Goal: Use online tool/utility: Utilize a website feature to perform a specific function

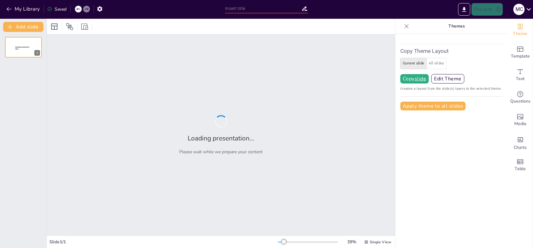
type input "test"
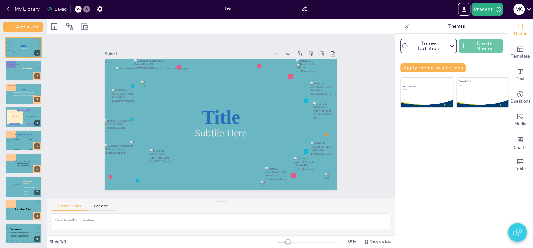
click at [470, 43] on button "Create theme" at bounding box center [481, 46] width 44 height 14
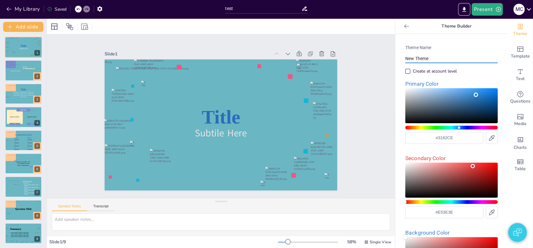
click at [409, 59] on input "New Theme" at bounding box center [452, 58] width 92 height 9
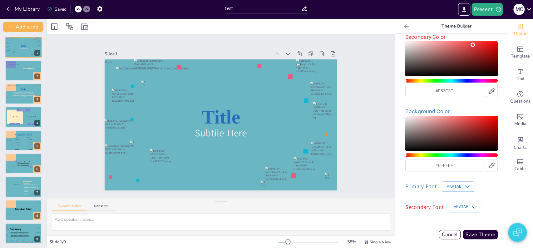
scroll to position [122, 0]
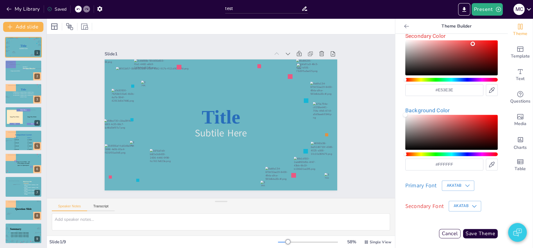
type input "TEST 8 tot 10 jaar"
click at [465, 188] on icon "button" at bounding box center [468, 185] width 6 height 6
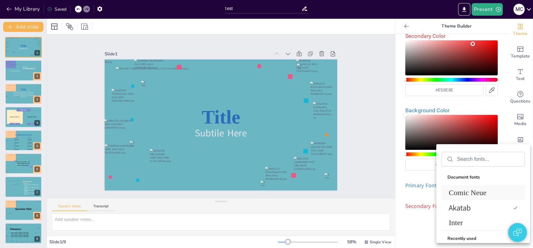
click at [463, 192] on span "Comic Neue" at bounding box center [482, 192] width 66 height 8
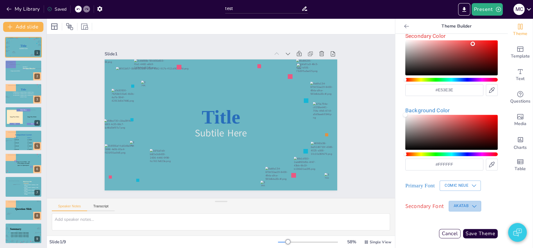
click at [471, 205] on icon "button" at bounding box center [474, 206] width 6 height 6
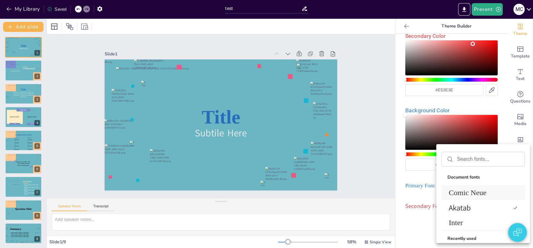
click at [473, 193] on span "Comic Neue" at bounding box center [482, 192] width 66 height 8
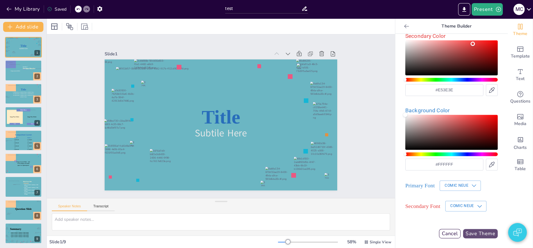
click at [479, 234] on button "Save Theme" at bounding box center [480, 233] width 35 height 9
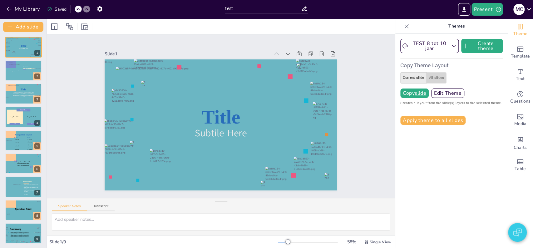
click at [426, 78] on button "All slides" at bounding box center [436, 77] width 20 height 11
click at [418, 95] on u "all slides" at bounding box center [426, 93] width 22 height 5
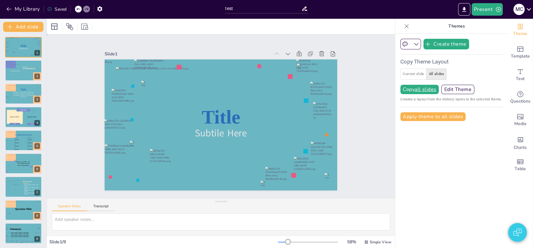
click at [360, 110] on div "Slide 1 Title Subtile Here Slide 2 Section Header Image placeholder Section 1 S…" at bounding box center [220, 116] width 363 height 199
click at [24, 67] on button at bounding box center [27, 65] width 7 height 7
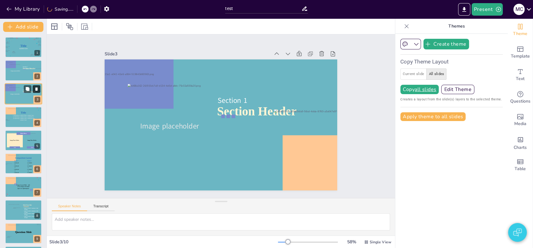
click at [38, 88] on icon at bounding box center [36, 89] width 4 height 4
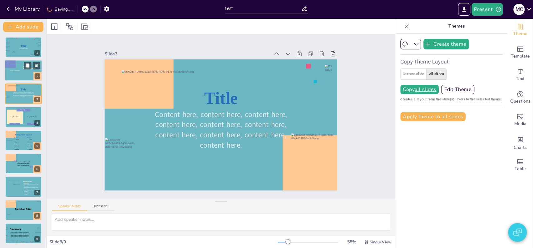
click at [14, 70] on span "Image placeholder" at bounding box center [14, 71] width 9 height 2
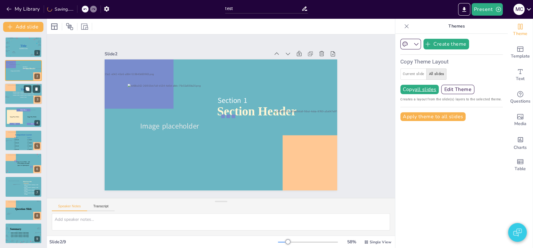
click at [17, 93] on span "Content here, content here, content here, content here, content here, content h…" at bounding box center [23, 94] width 21 height 7
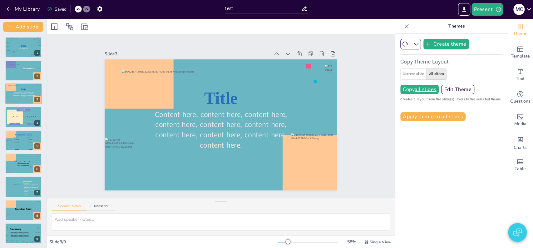
click at [435, 102] on div "Create theme Copy Theme Layout Current slide All slides Copy all slides Edit Th…" at bounding box center [452, 80] width 102 height 82
click at [6, 53] on div at bounding box center [7, 53] width 5 height 6
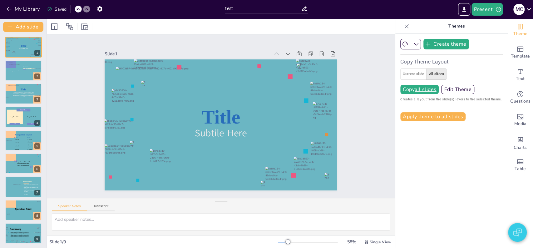
click at [414, 74] on button "Current slide" at bounding box center [414, 73] width 26 height 11
